Goal: Task Accomplishment & Management: Manage account settings

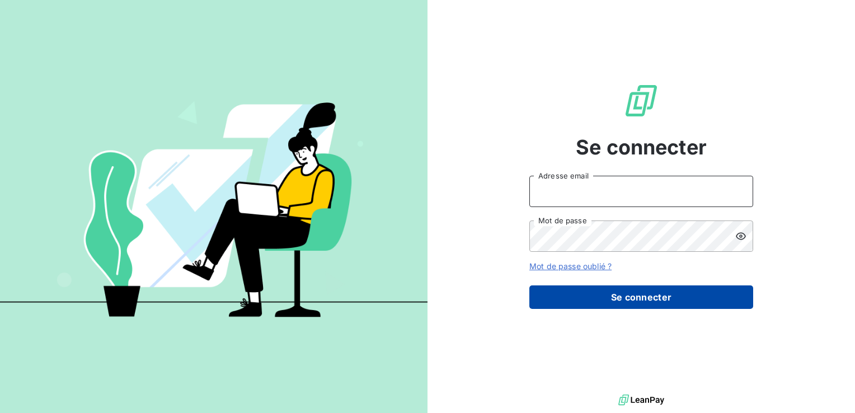
type input "[EMAIL_ADDRESS][DOMAIN_NAME]"
click at [640, 295] on button "Se connecter" at bounding box center [641, 297] width 224 height 24
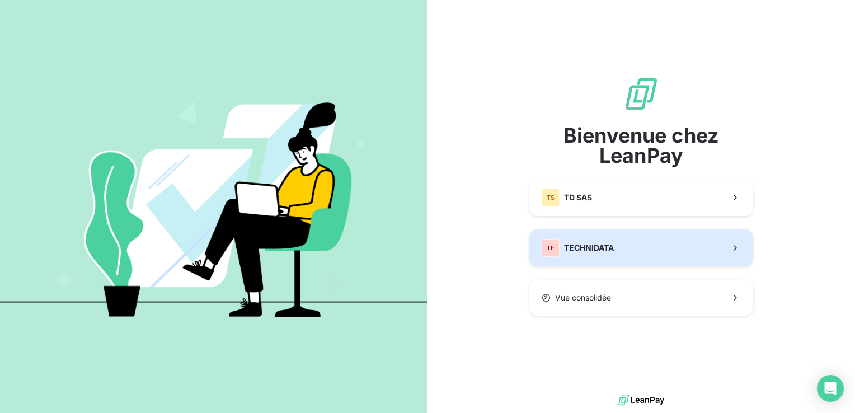
click at [654, 255] on button "TE TECHNIDATA" at bounding box center [641, 247] width 224 height 37
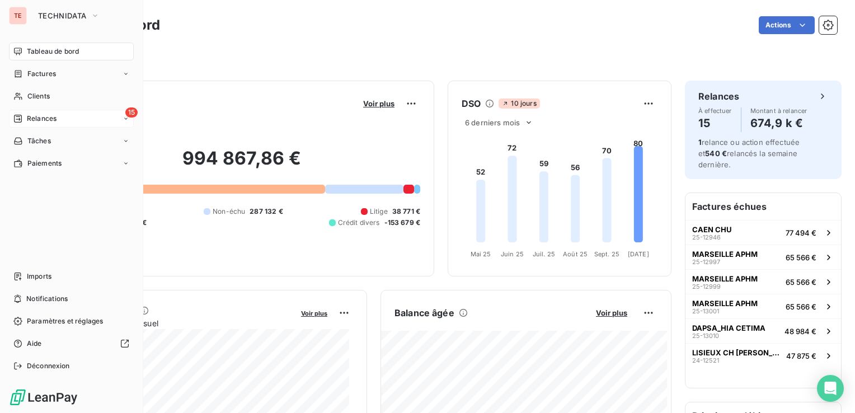
click at [24, 115] on div "Relances" at bounding box center [34, 119] width 43 height 10
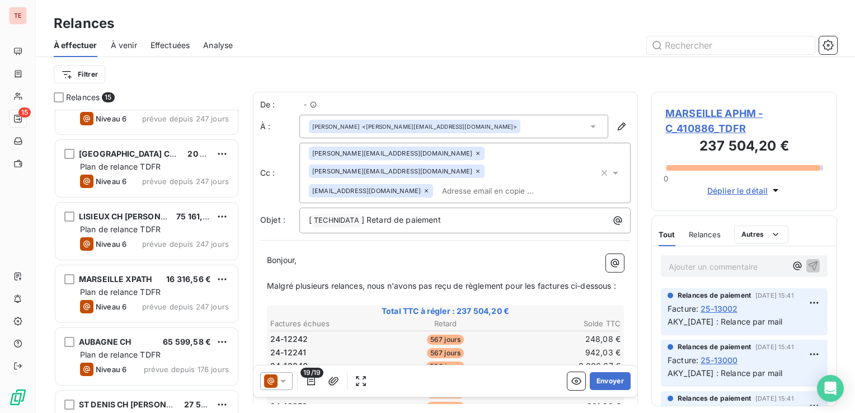
scroll to position [295, 177]
